Goal: Find specific page/section: Find specific page/section

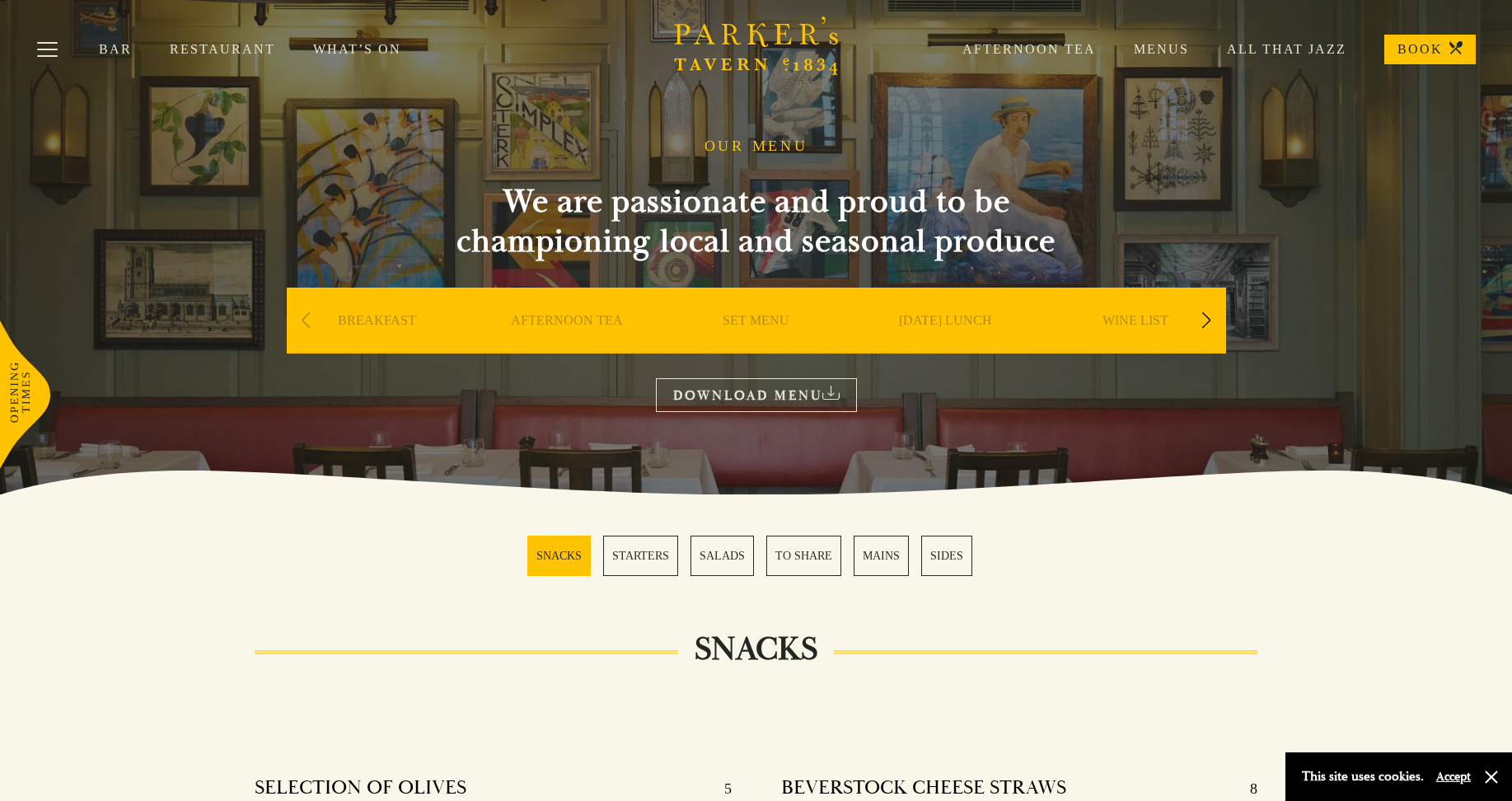
click at [740, 332] on link "SET MENU" at bounding box center [756, 345] width 66 height 66
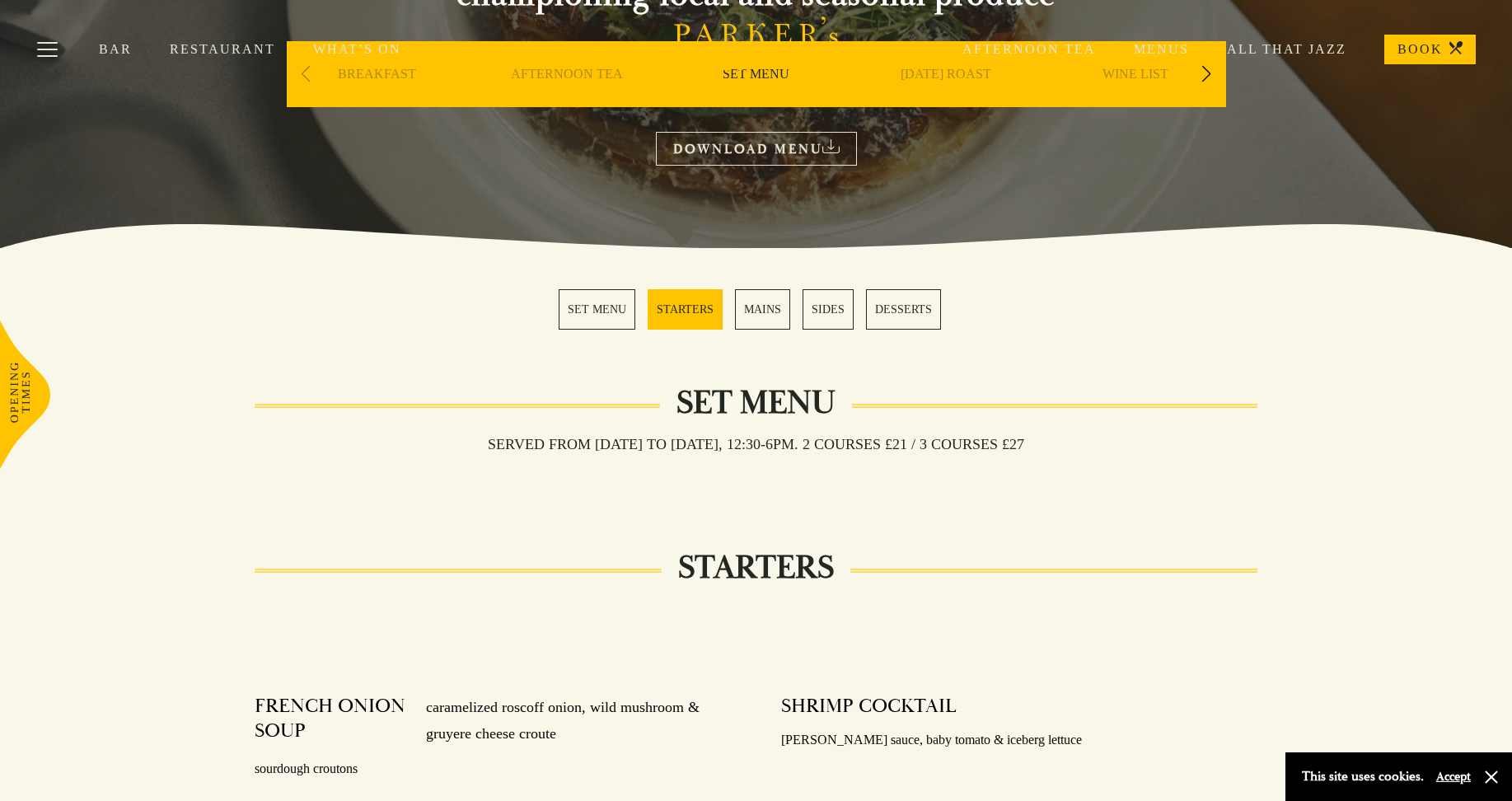
scroll to position [319, 0]
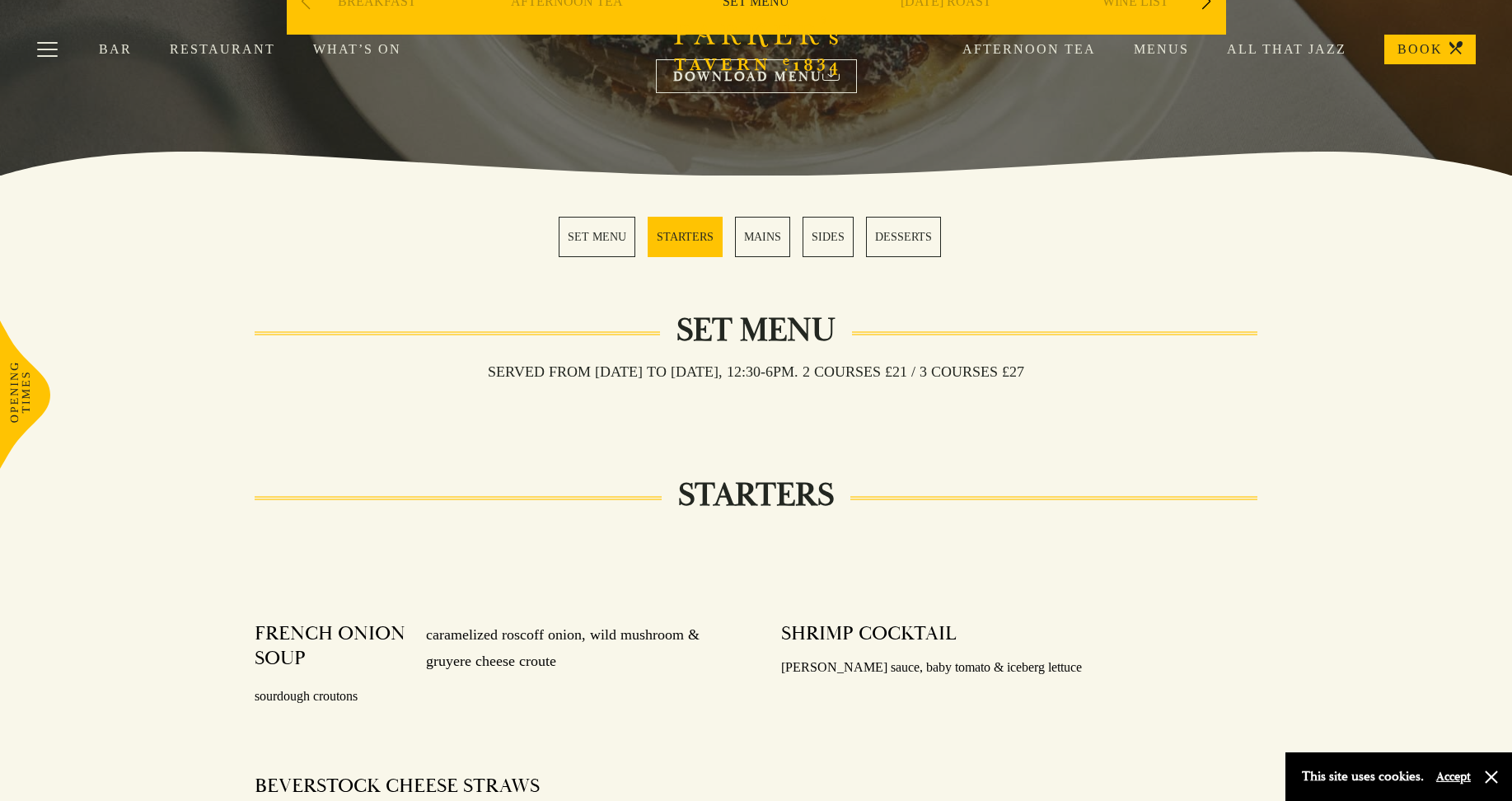
click at [589, 227] on link "SET MENU" at bounding box center [597, 236] width 77 height 40
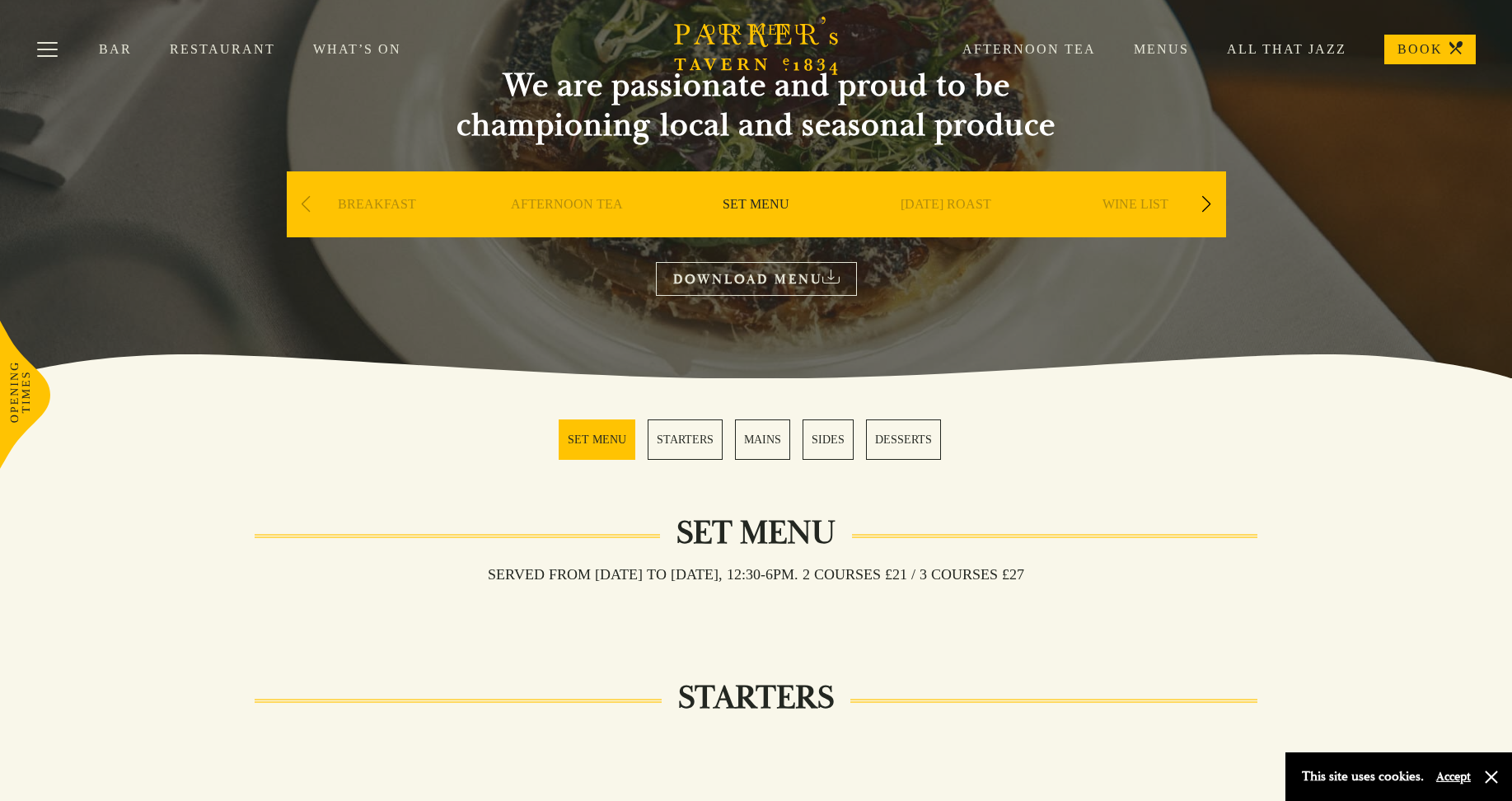
scroll to position [106, 0]
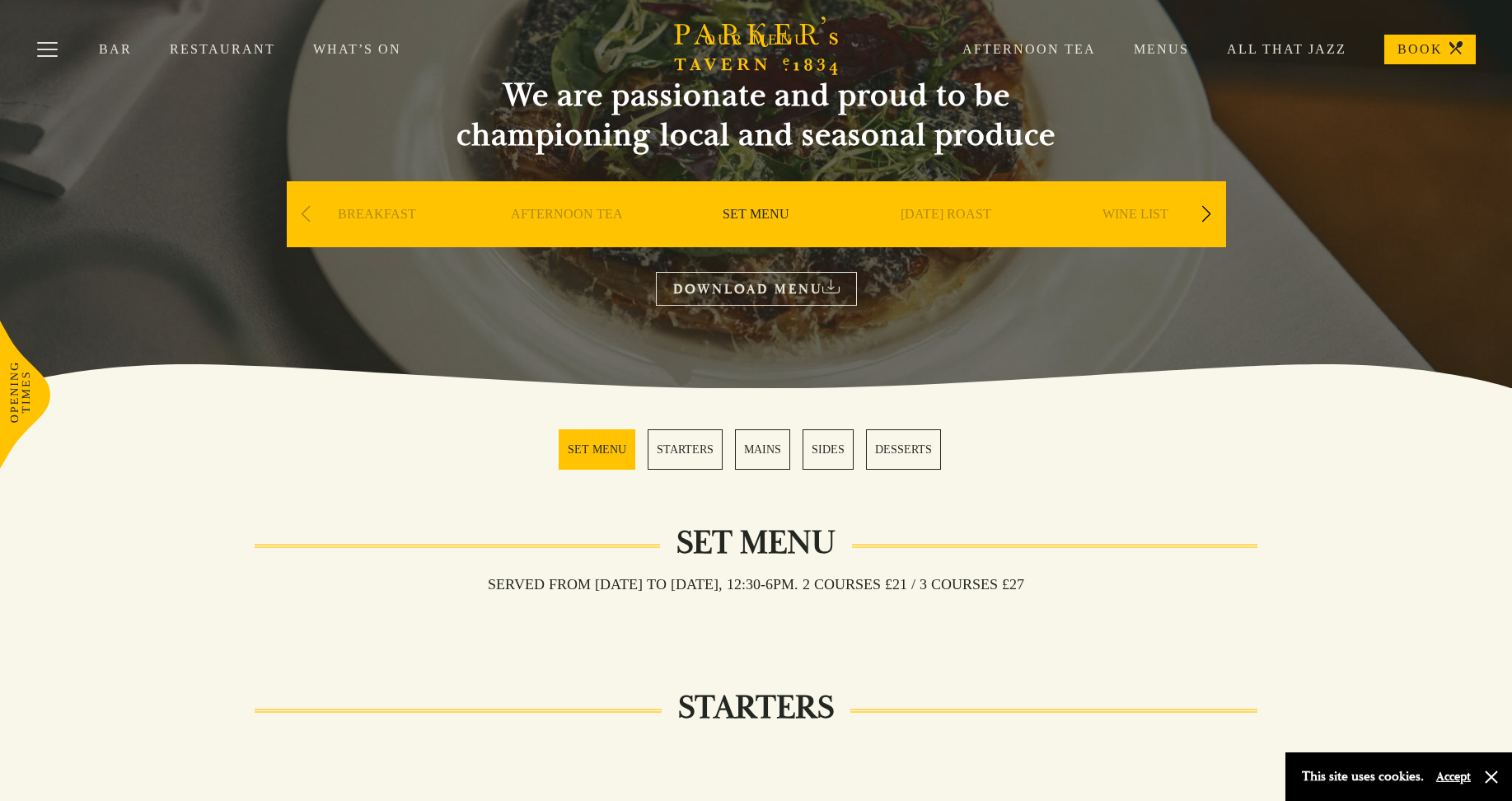
click at [308, 211] on div "Previous slide" at bounding box center [305, 214] width 22 height 36
click at [1211, 217] on div "Next slide" at bounding box center [1206, 214] width 22 height 36
click at [739, 223] on link "A LA CARTE" at bounding box center [756, 239] width 77 height 66
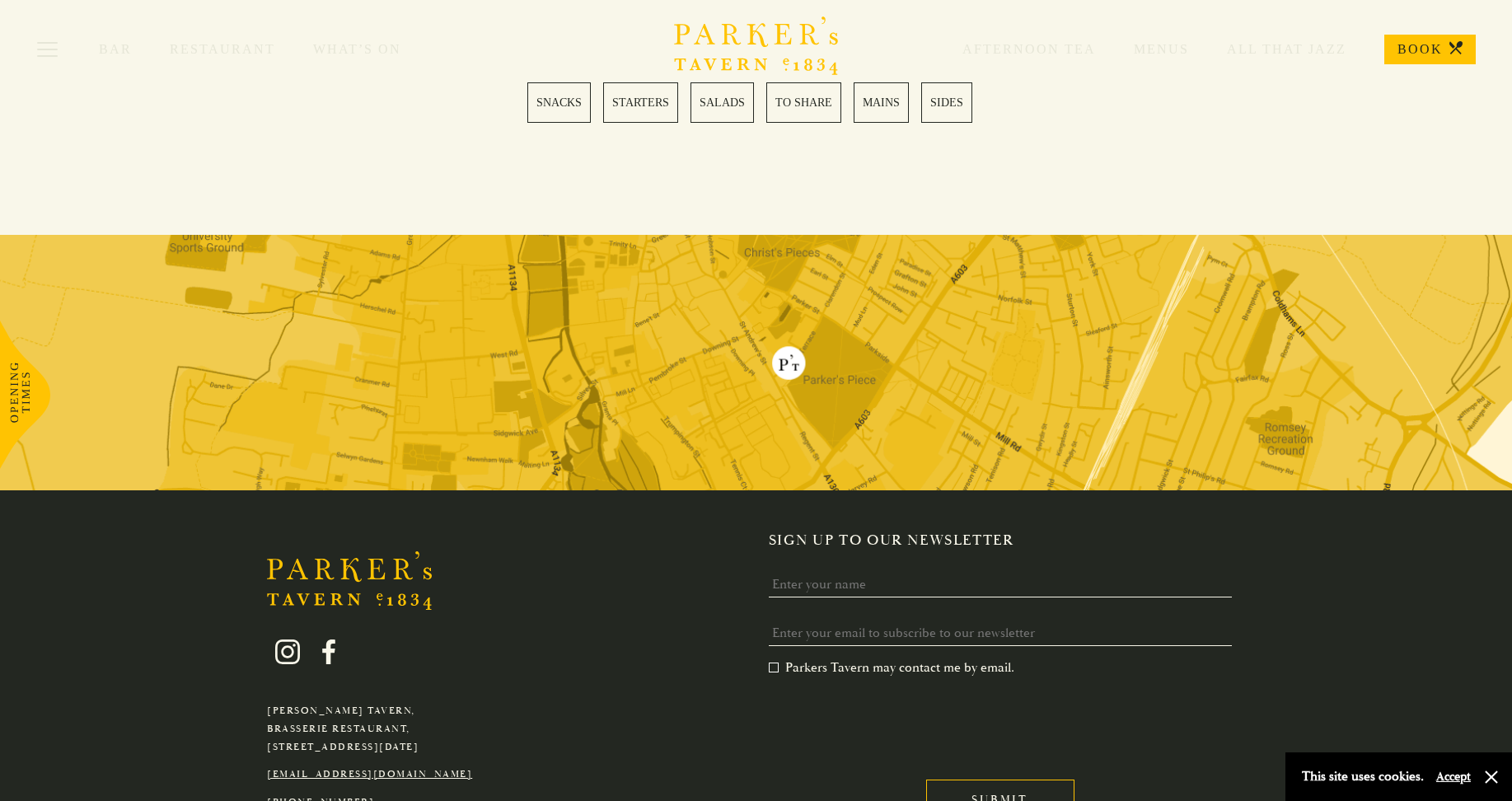
scroll to position [4615, 0]
